Goal: Task Accomplishment & Management: Manage account settings

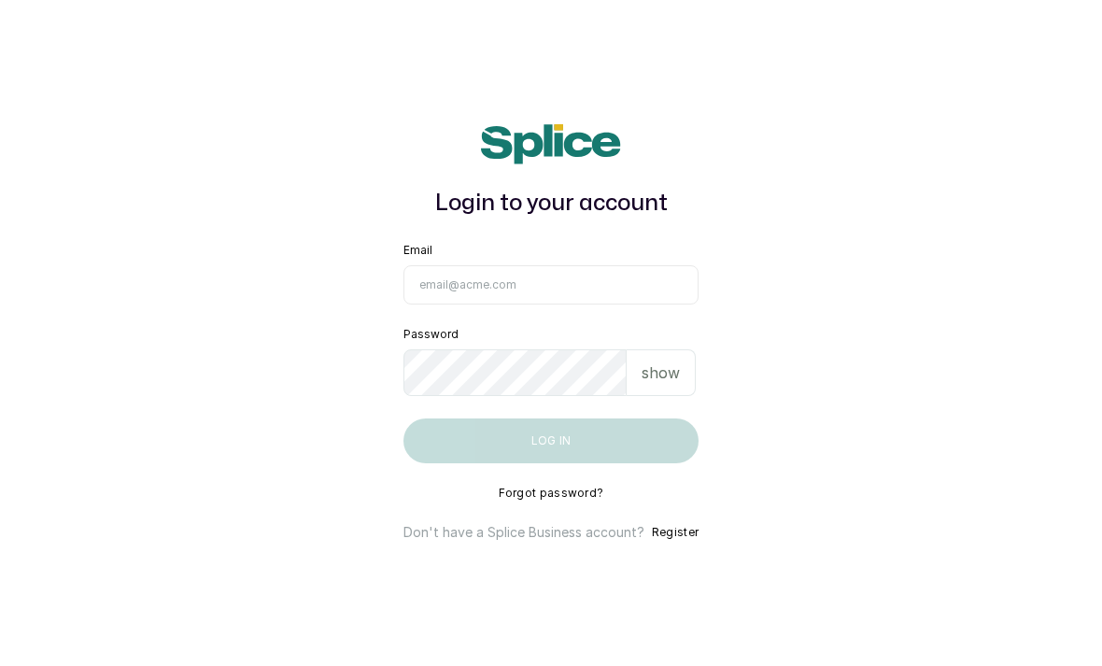
type input "[EMAIL_ADDRESS][DOMAIN_NAME]"
click at [550, 463] on button "Log in" at bounding box center [551, 441] width 295 height 45
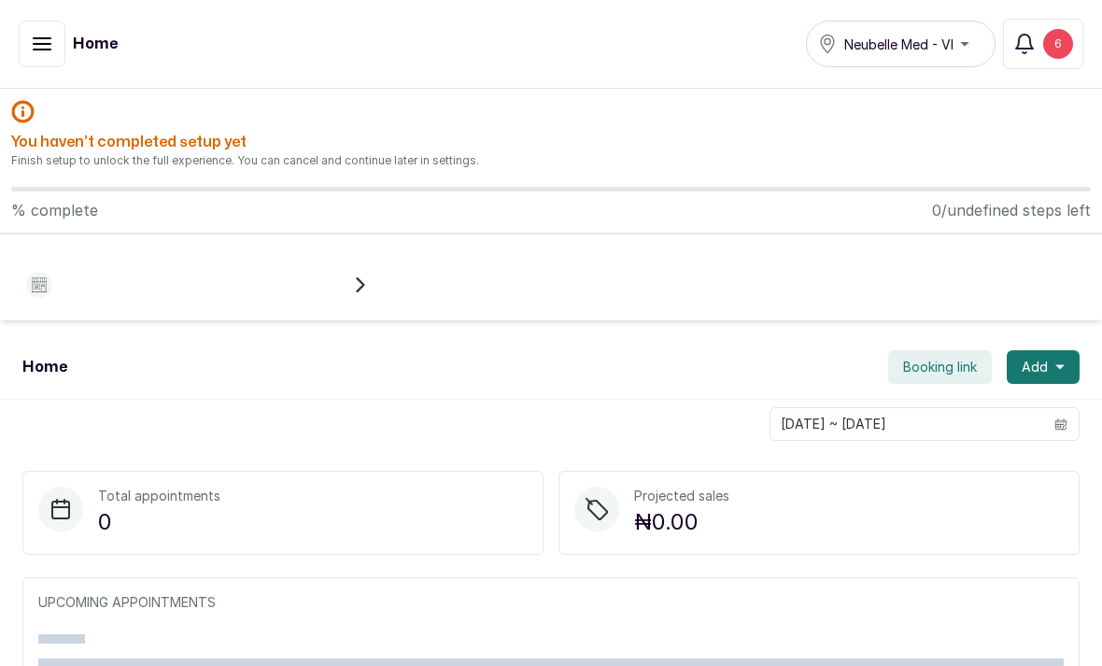
click at [19, 67] on div "Home Neubelle Med - VI Notifications 6" at bounding box center [551, 44] width 1065 height 50
click at [49, 45] on icon "button" at bounding box center [42, 43] width 17 height 11
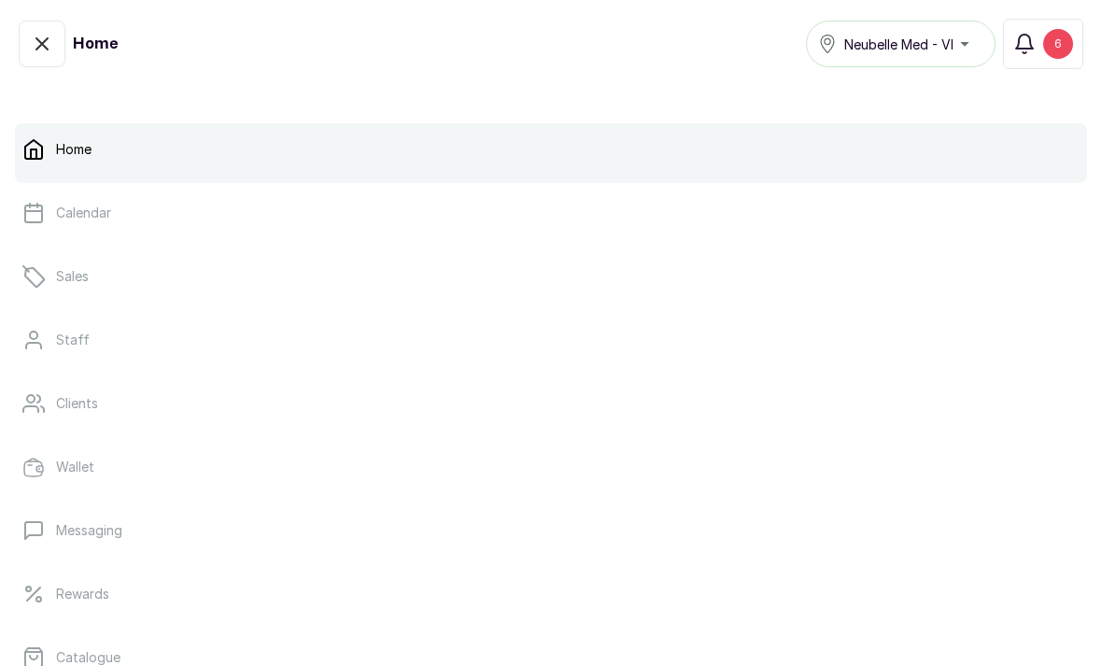
click at [96, 229] on link "Calendar" at bounding box center [551, 213] width 1073 height 52
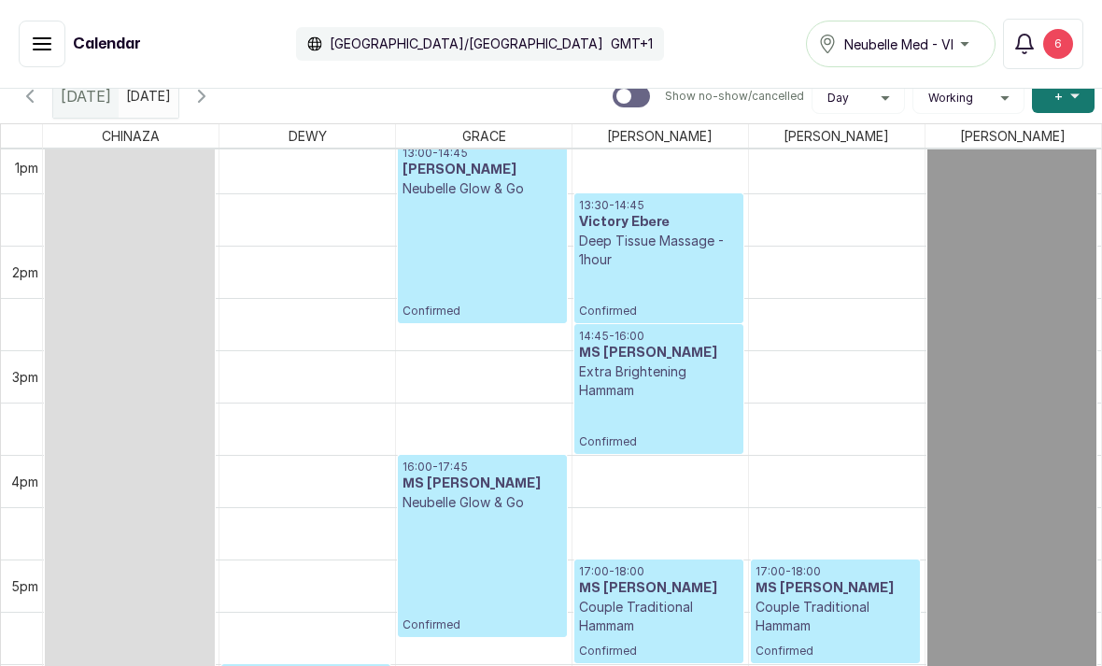
click at [951, 105] on span "Working" at bounding box center [951, 98] width 45 height 15
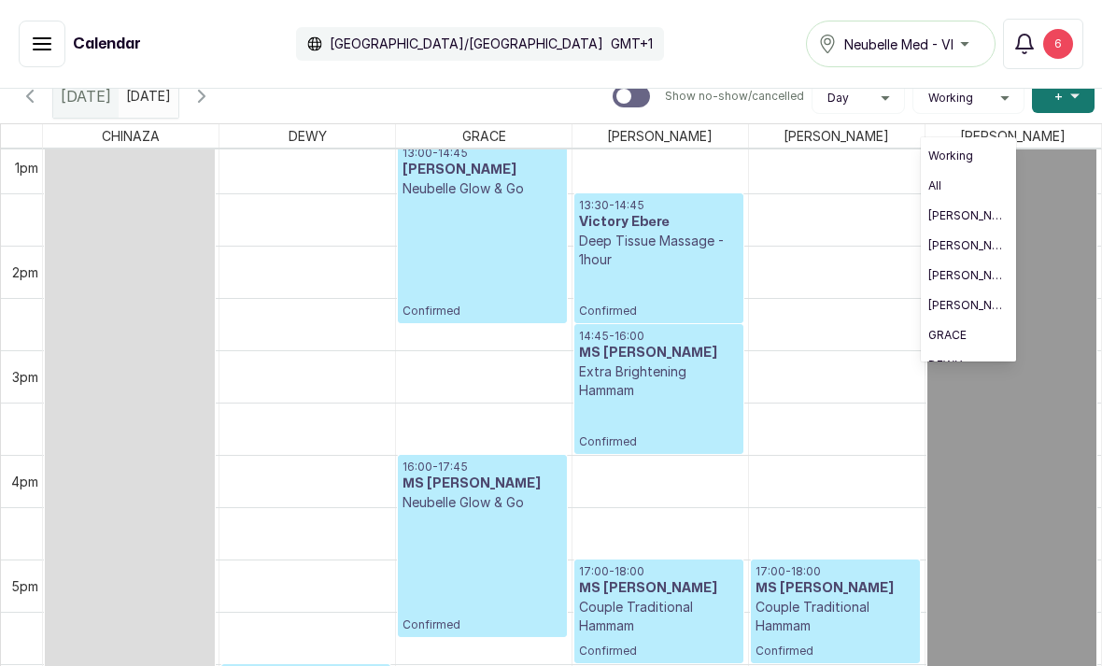
click at [976, 183] on span "All" at bounding box center [969, 185] width 80 height 15
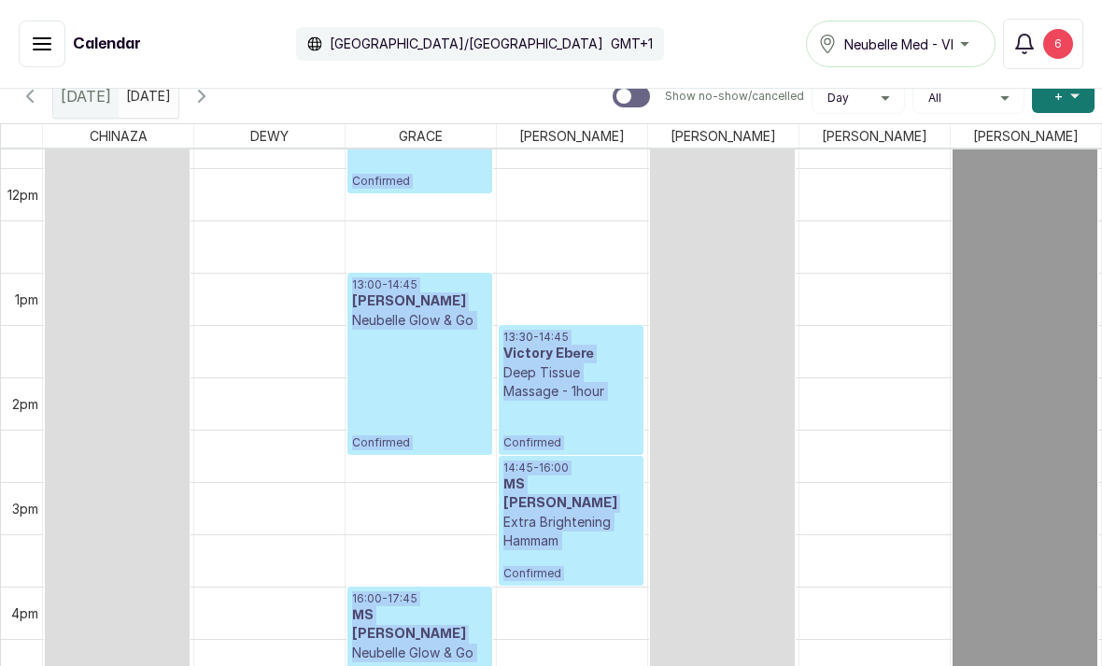
click at [841, 277] on td at bounding box center [572, 299] width 1059 height 52
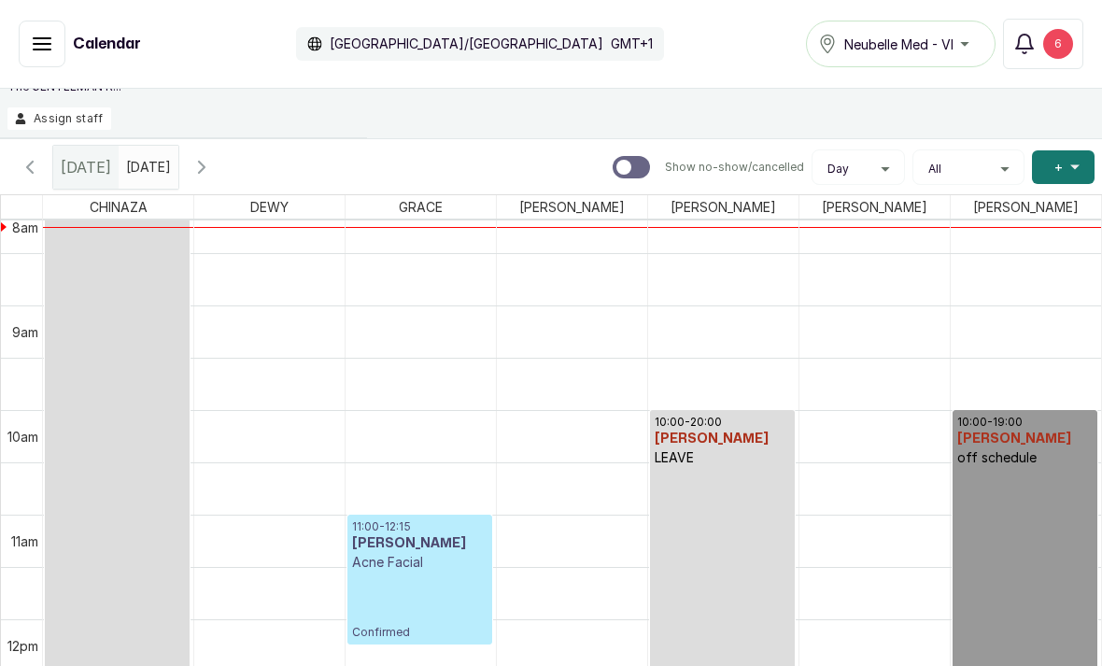
click at [1059, 158] on span "+" at bounding box center [1059, 167] width 8 height 19
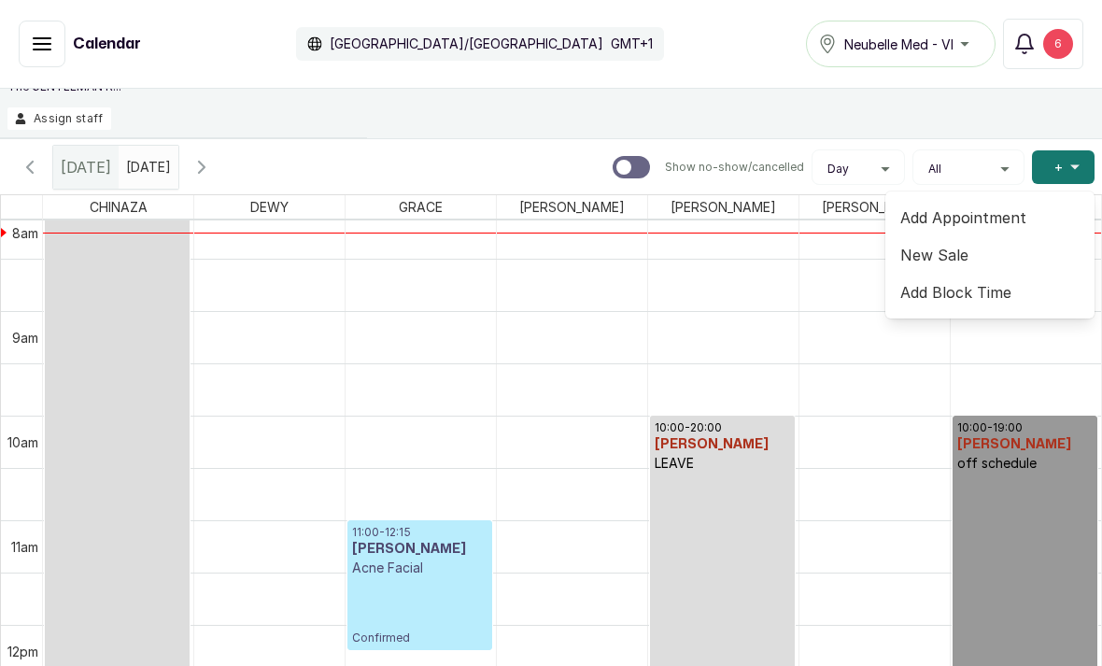
click at [993, 263] on span "New Sale" at bounding box center [990, 255] width 179 height 22
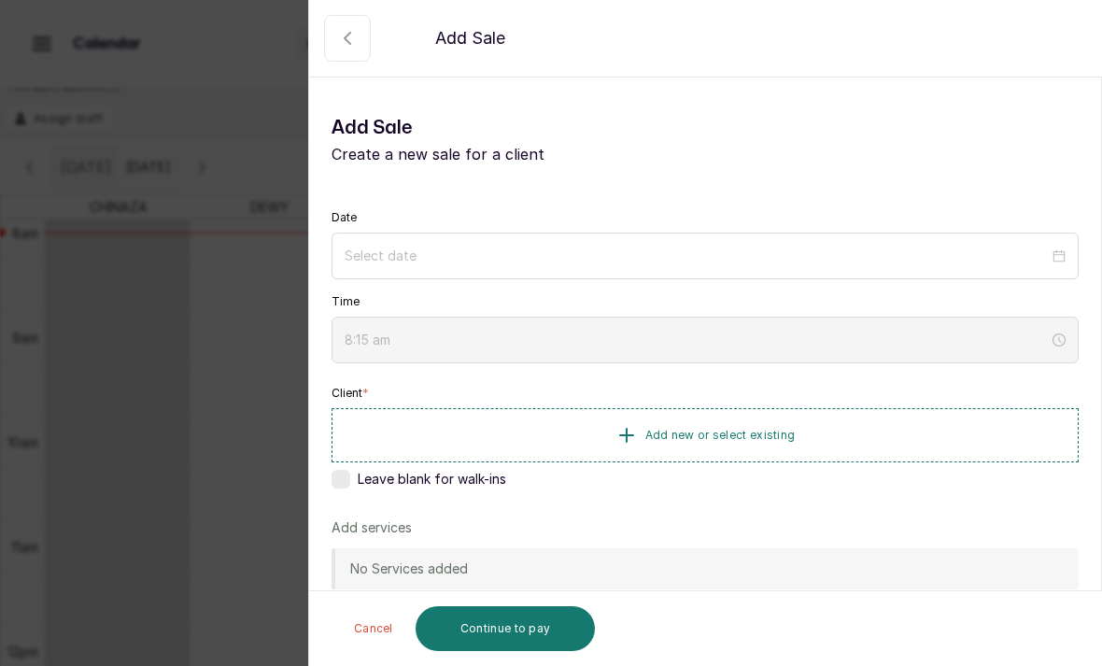
click at [346, 46] on icon "button" at bounding box center [347, 38] width 22 height 22
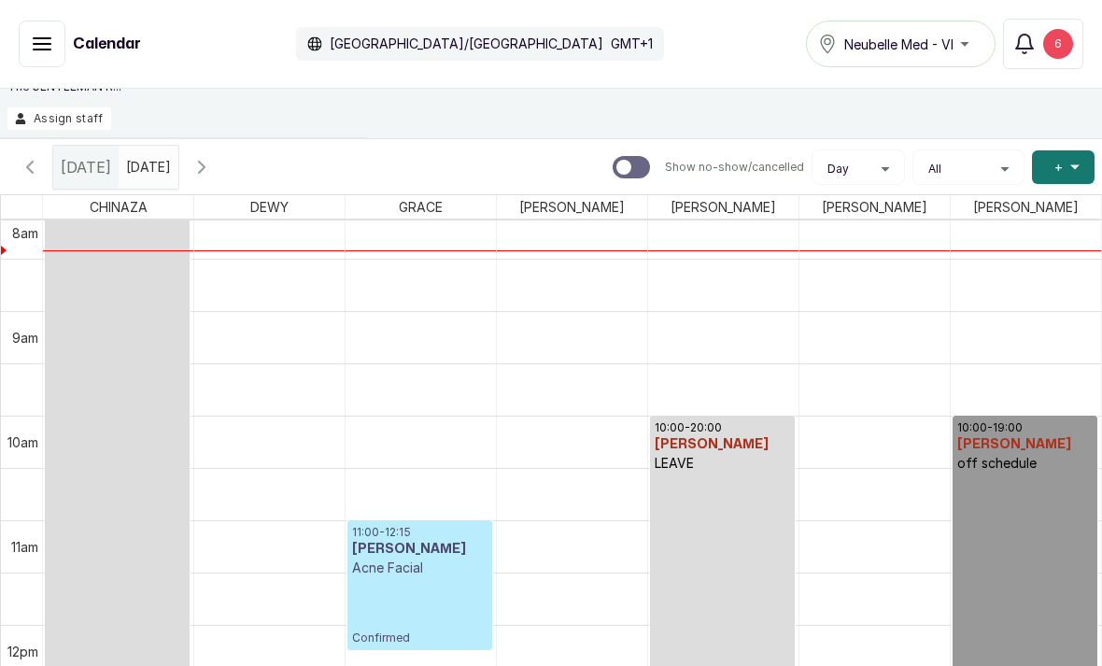
click at [1062, 173] on span "+" at bounding box center [1059, 167] width 8 height 19
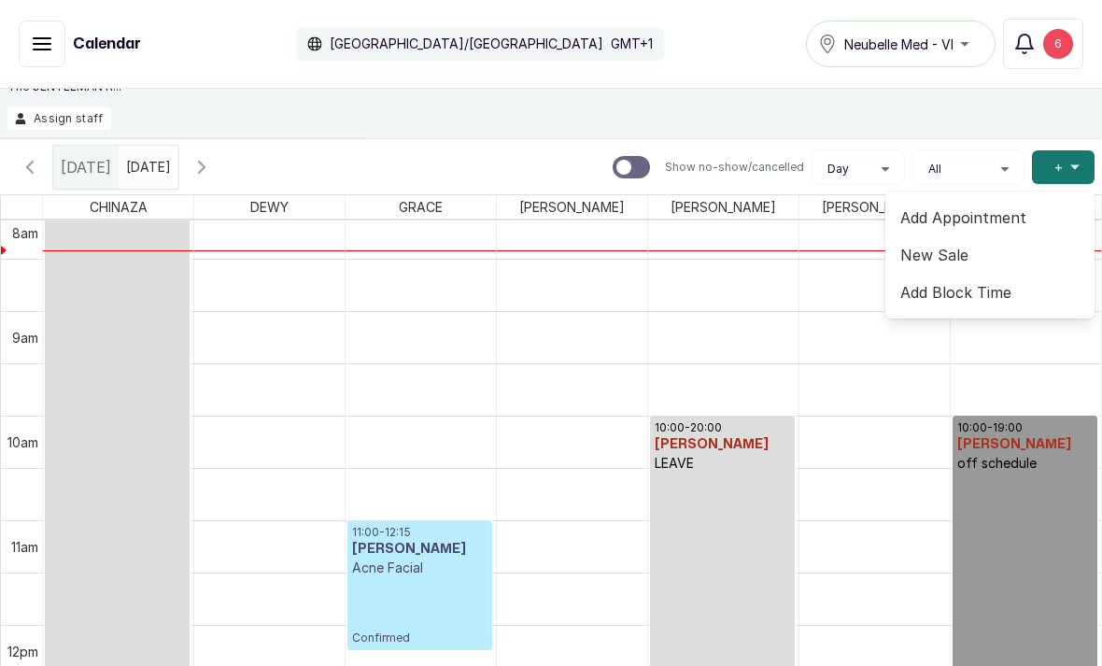
click at [1013, 296] on span "Add Block Time" at bounding box center [990, 292] width 179 height 22
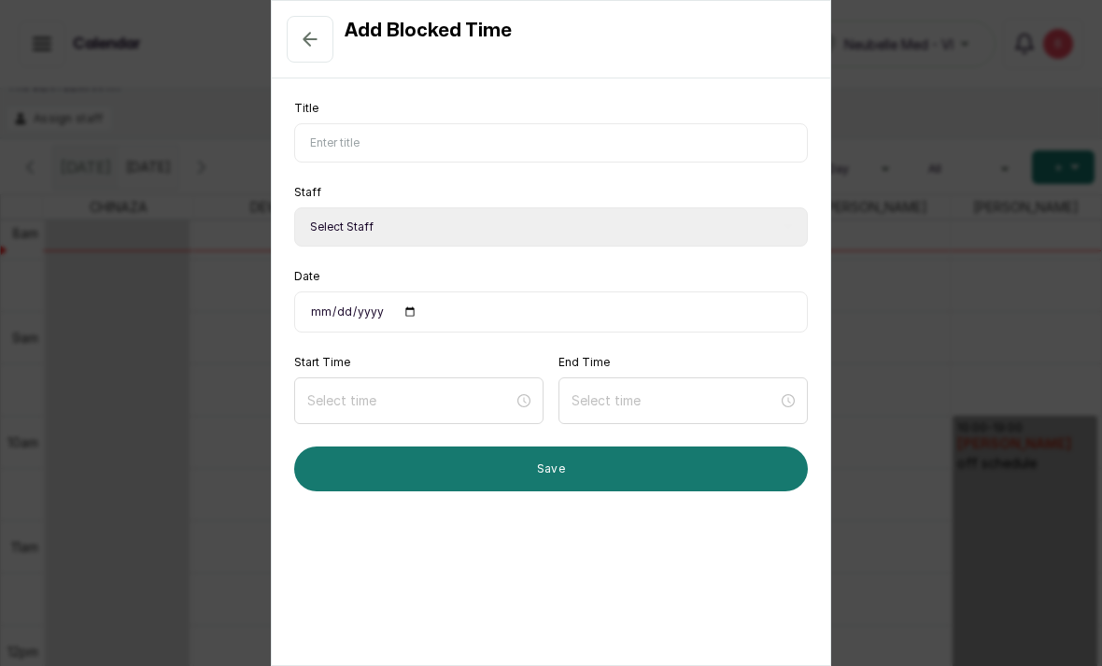
click at [492, 134] on input "Title" at bounding box center [551, 142] width 514 height 39
type input "Sick"
click at [747, 229] on select "Select Staff MARY I - Aesthetician SARAH S MAGGIE M LINA L GRACE G DEWY D CHINA…" at bounding box center [551, 226] width 514 height 39
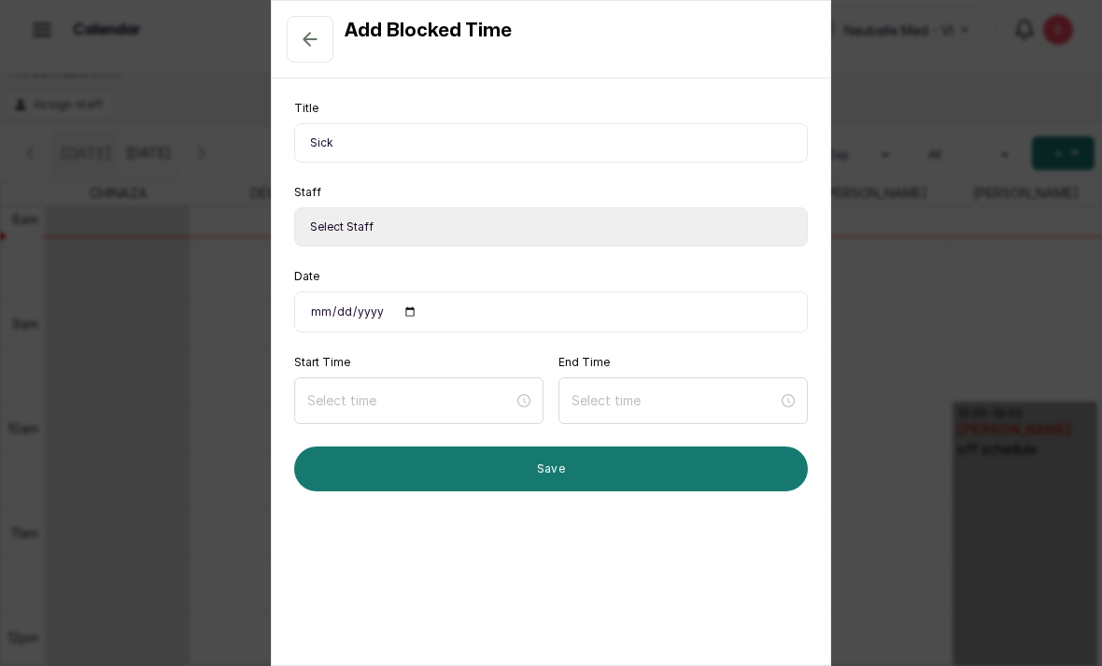
select select "34245912-a2a4-4248-bc00-0f9ef5998277"
click at [461, 301] on input "Date" at bounding box center [551, 311] width 514 height 41
type input "2025-08-26"
click at [444, 399] on input at bounding box center [410, 401] width 206 height 21
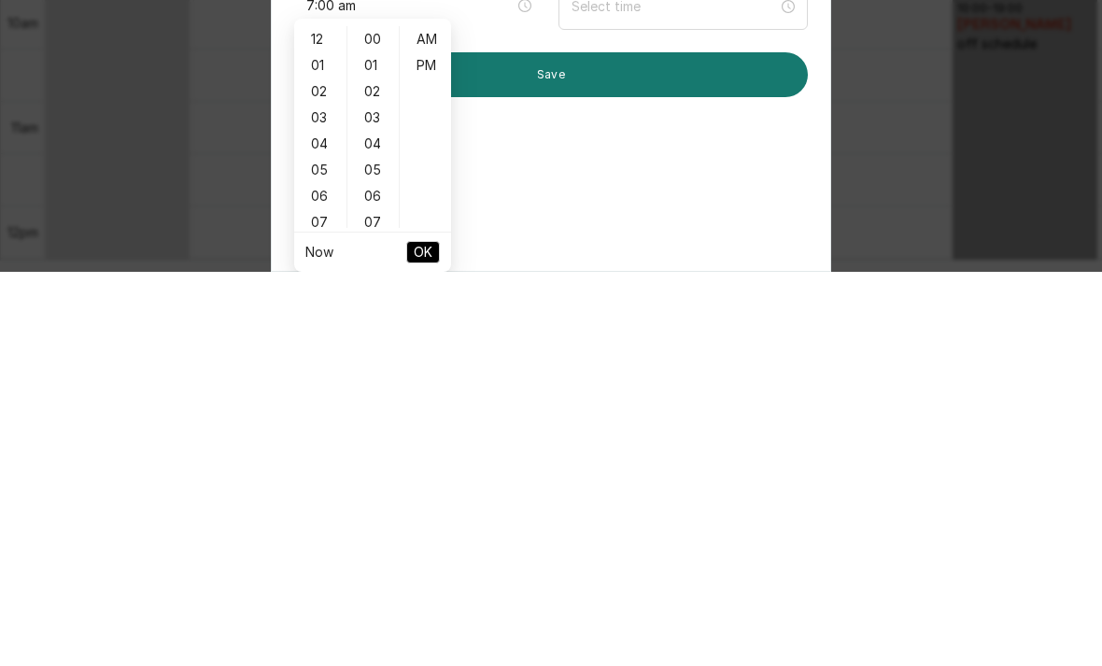
click at [323, 604] on div "07" at bounding box center [320, 617] width 45 height 26
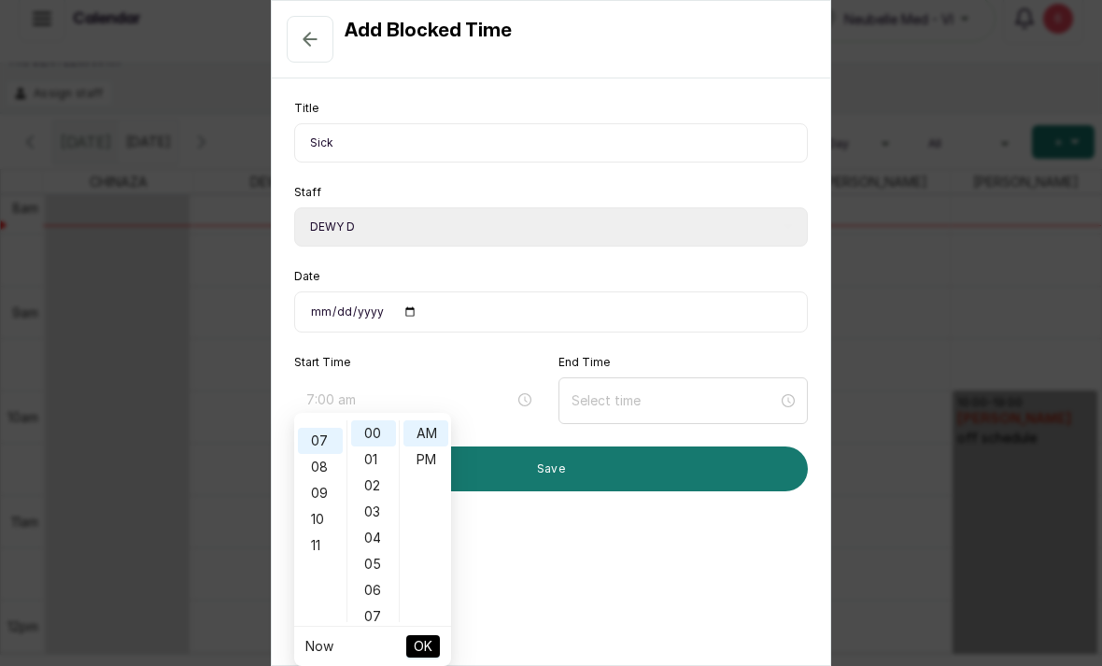
scroll to position [181, 0]
click at [323, 501] on div "10" at bounding box center [320, 514] width 45 height 26
click at [380, 604] on div "07" at bounding box center [373, 617] width 45 height 26
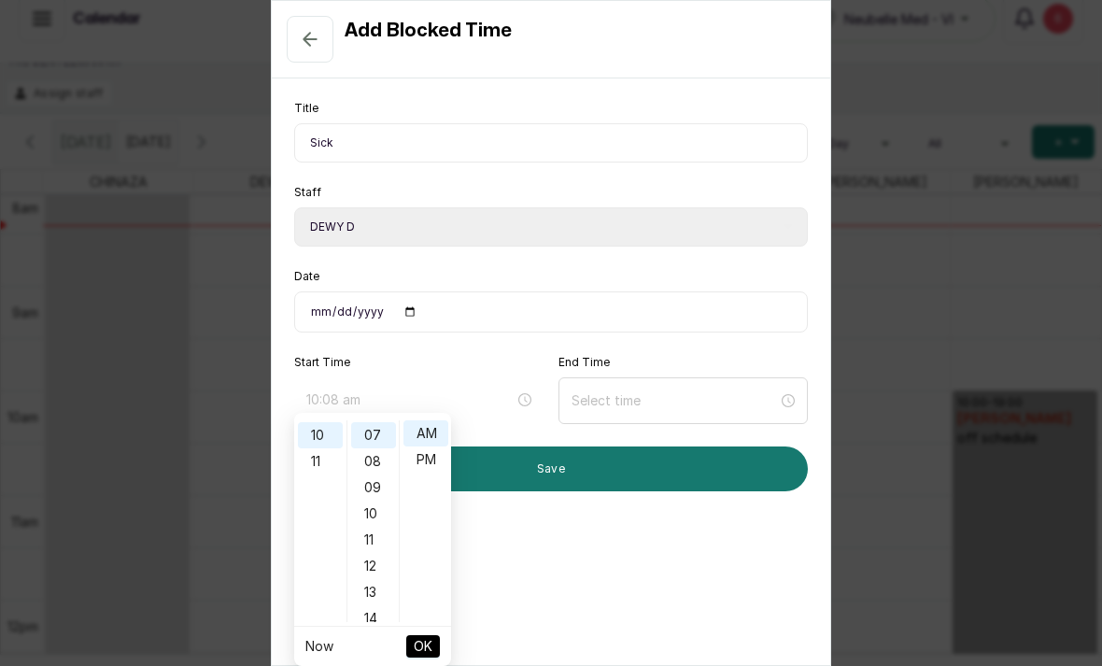
click at [389, 448] on div "08" at bounding box center [373, 461] width 45 height 26
type input "10:00 am"
click at [379, 420] on div "00" at bounding box center [373, 433] width 45 height 26
click at [382, 420] on div "00" at bounding box center [373, 433] width 45 height 26
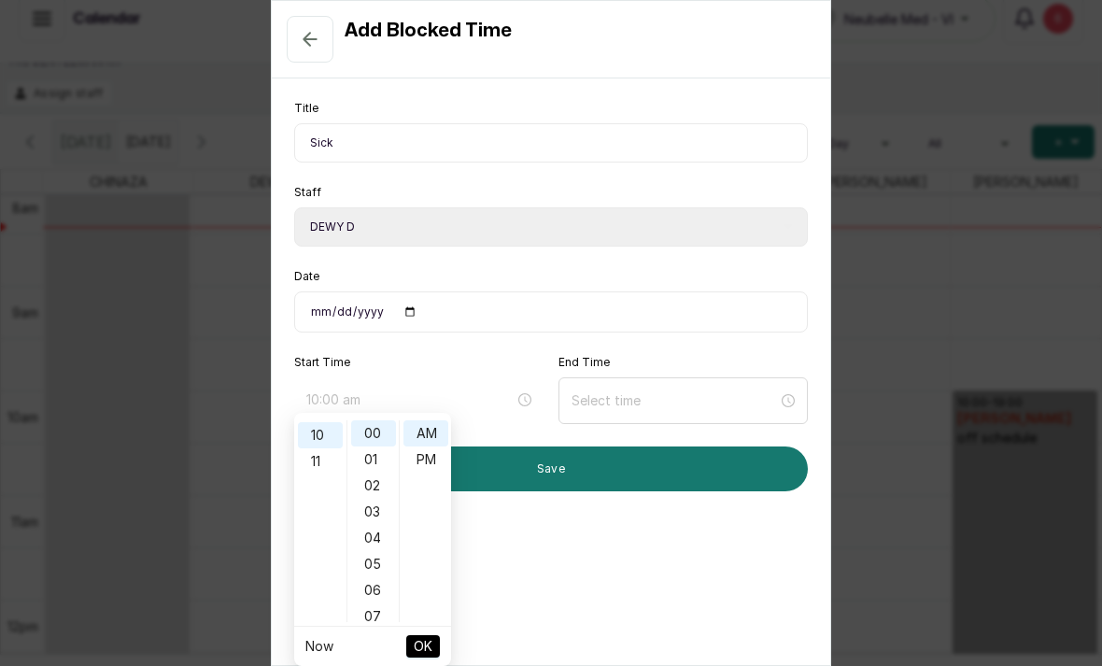
click at [430, 629] on span "OK" at bounding box center [423, 647] width 19 height 36
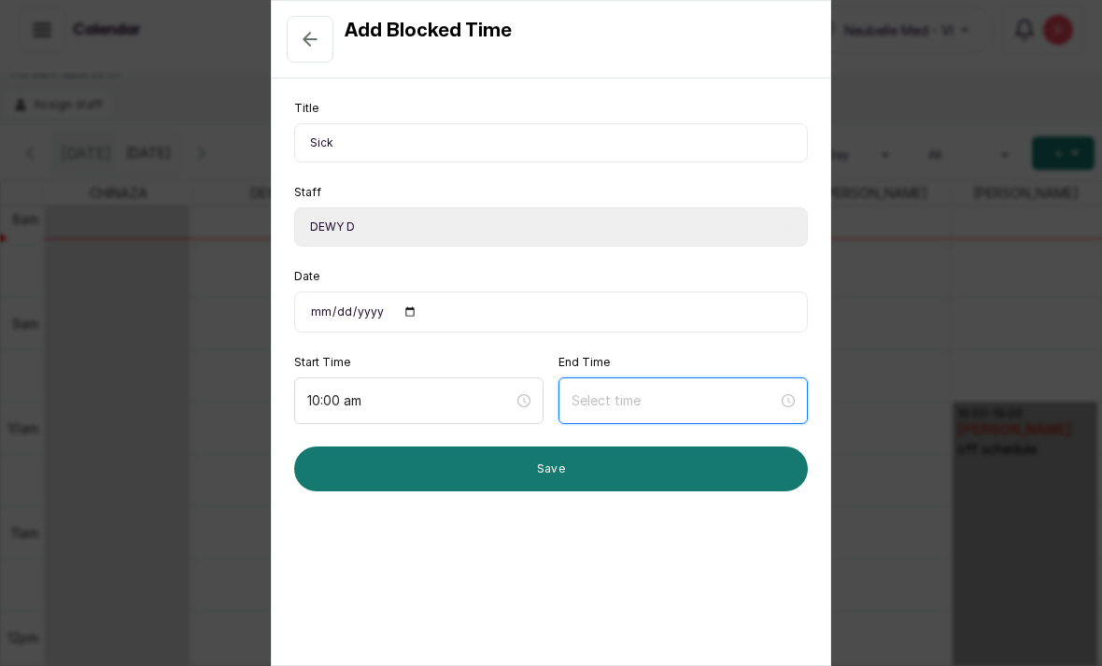
click at [660, 391] on input at bounding box center [675, 401] width 206 height 21
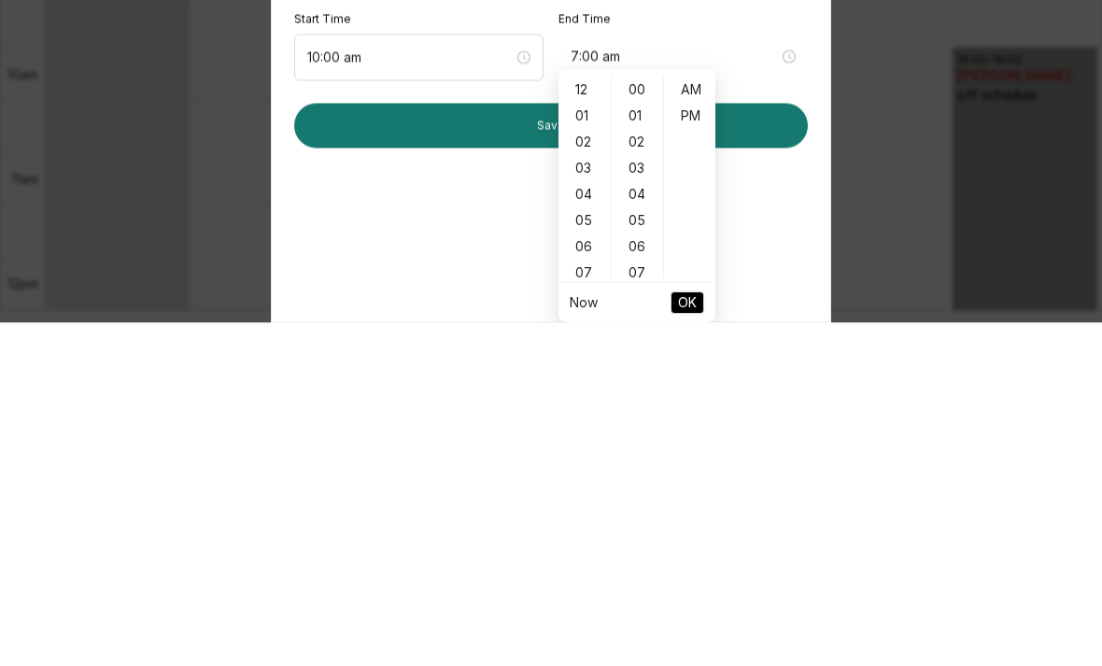
click at [589, 604] on div "07" at bounding box center [584, 617] width 45 height 26
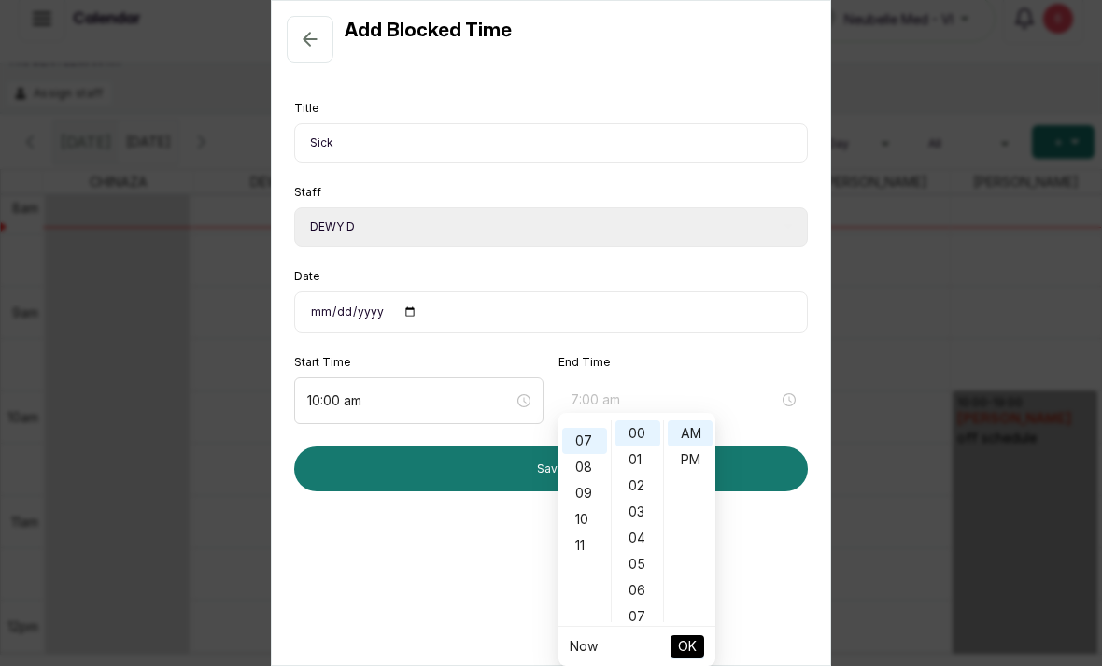
scroll to position [181, 0]
click at [590, 448] on div "08" at bounding box center [584, 461] width 45 height 26
type input "8:00 pm"
click at [704, 447] on div "PM" at bounding box center [690, 460] width 45 height 26
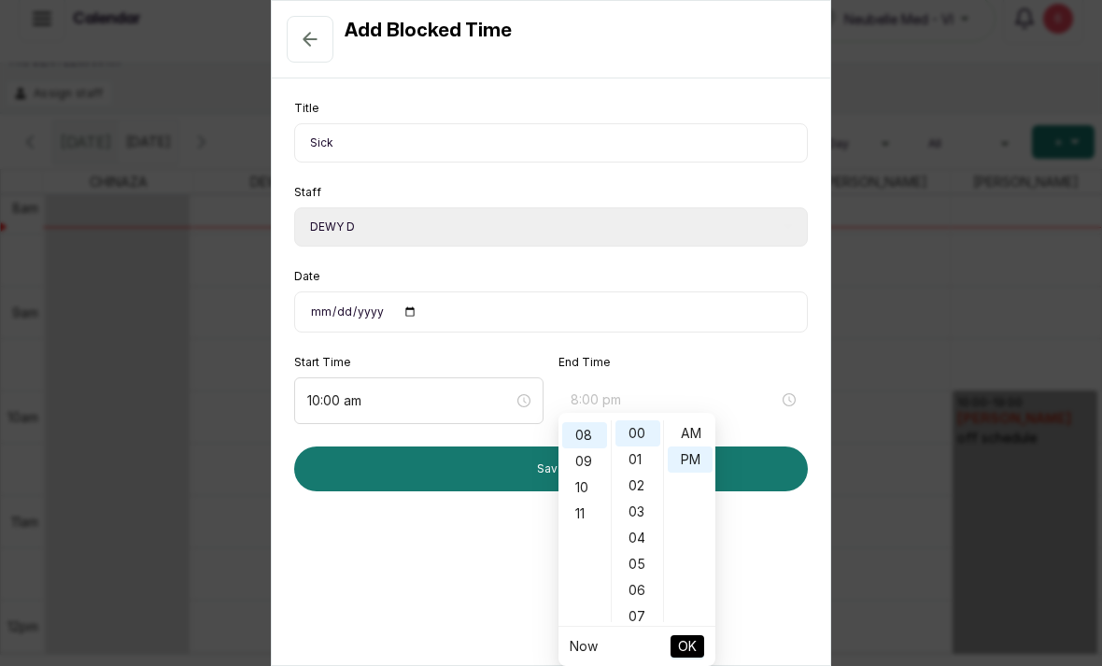
scroll to position [24, 0]
click at [692, 629] on span "OK" at bounding box center [687, 647] width 19 height 36
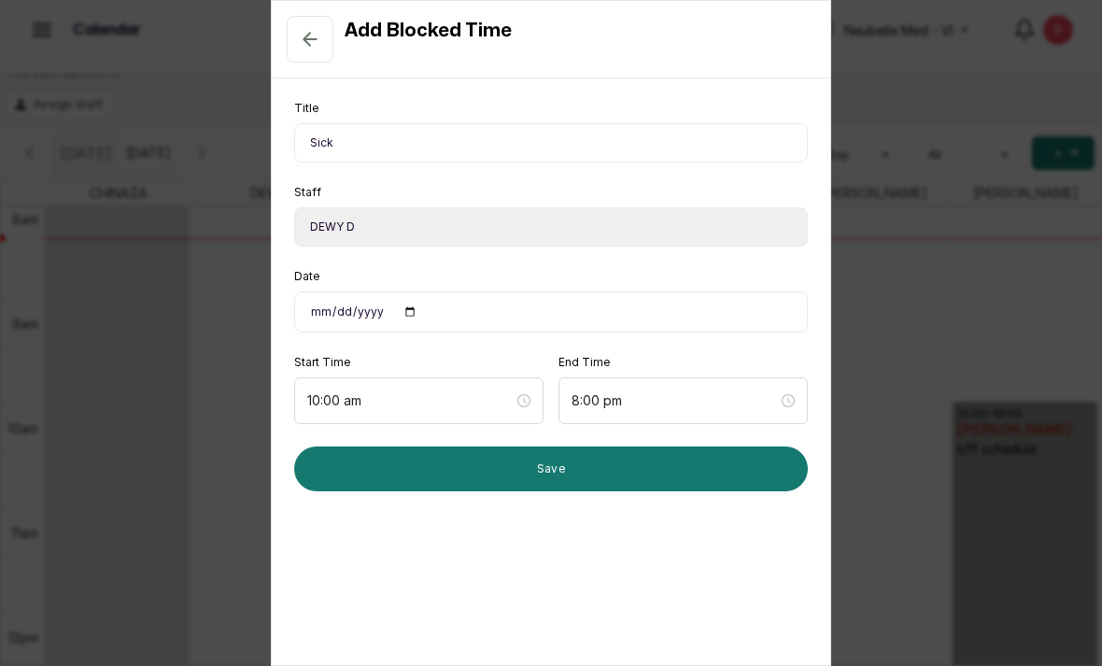
click at [713, 447] on button "Save" at bounding box center [551, 469] width 514 height 45
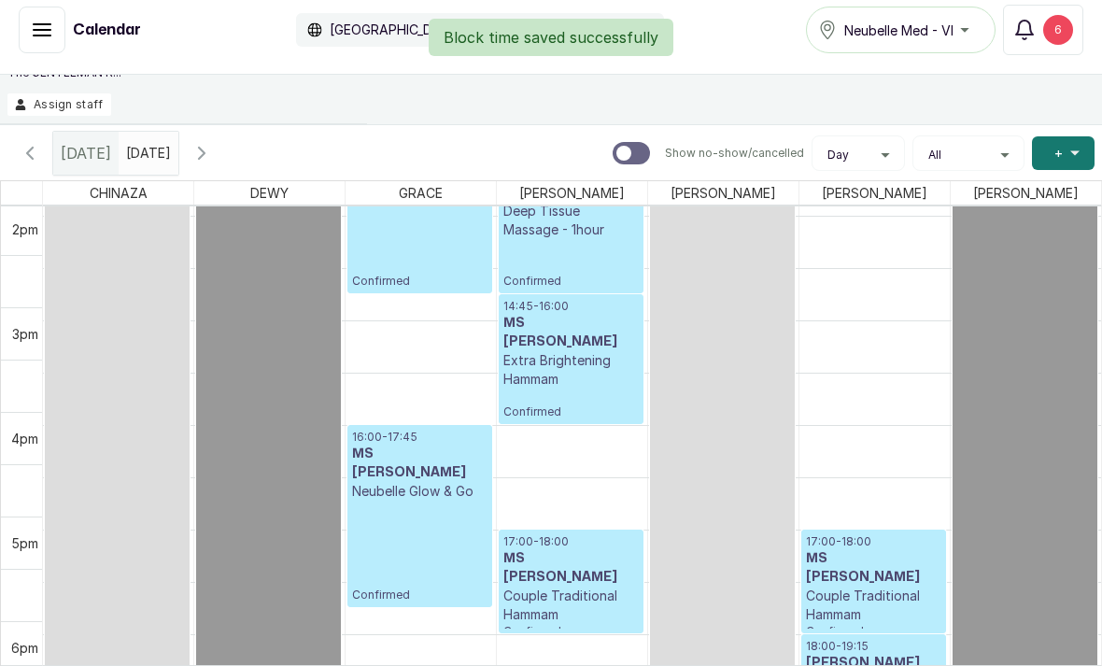
scroll to position [1313, 0]
